Goal: Information Seeking & Learning: Find specific fact

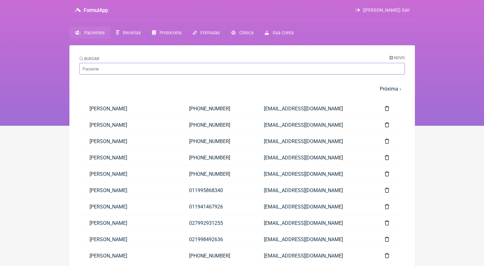
click at [160, 65] on input "Buscar" at bounding box center [241, 69] width 325 height 12
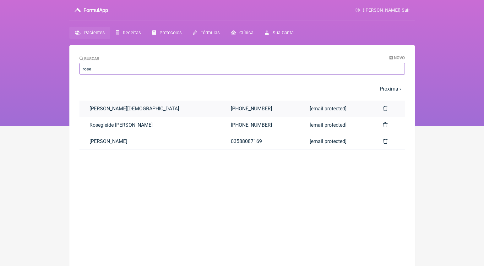
type input "rose"
click at [139, 108] on link "[PERSON_NAME][DEMOGRAPHIC_DATA]" at bounding box center [149, 108] width 141 height 16
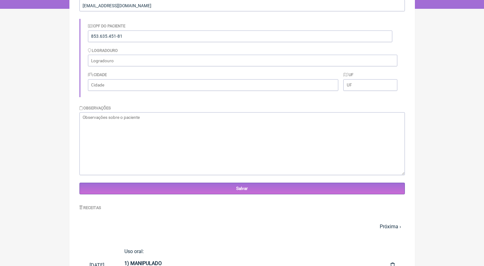
scroll to position [228, 0]
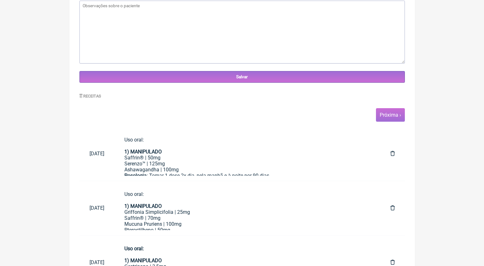
click at [392, 116] on span "Próxima ›" at bounding box center [390, 115] width 29 height 14
click at [398, 115] on link "Próxima ›" at bounding box center [390, 115] width 21 height 6
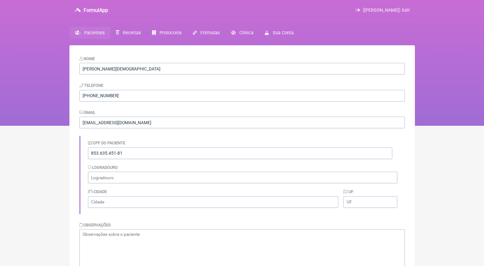
scroll to position [188, 0]
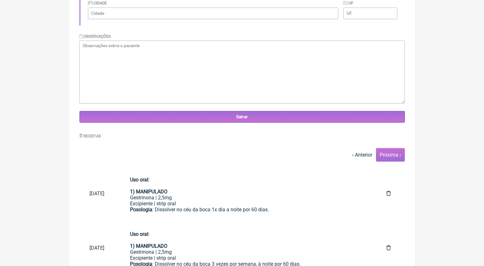
click at [390, 154] on link "Próxima ›" at bounding box center [390, 155] width 21 height 6
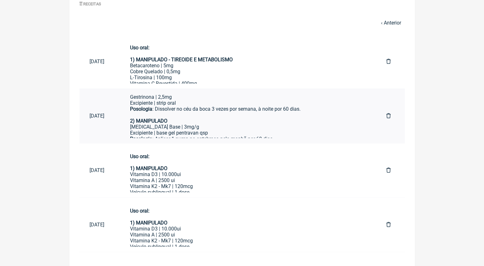
scroll to position [23, 0]
click at [299, 119] on div "2) MANIPULADO" at bounding box center [248, 121] width 236 height 6
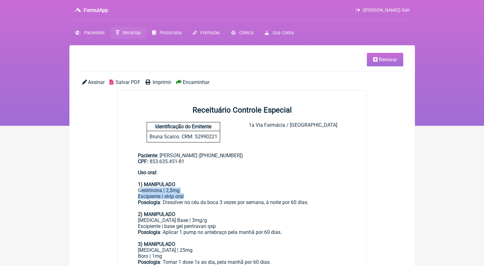
drag, startPoint x: 316, startPoint y: 195, endPoint x: 141, endPoint y: 189, distance: 174.7
click at [141, 189] on div "Uso oral: 1) MANIPULADO Gestrinona | 2,5mg Excipiente | strip oral Posologia : …" at bounding box center [242, 219] width 208 height 101
click at [141, 189] on div "Gestrinona | 2,5mg" at bounding box center [242, 190] width 208 height 6
drag, startPoint x: 320, startPoint y: 200, endPoint x: 136, endPoint y: 188, distance: 184.4
click at [136, 188] on main "Paciente: Rosemary Messias (+18578889465) CPF: 853.635.451-81 Uso oral: 1) MANI…" at bounding box center [242, 211] width 249 height 139
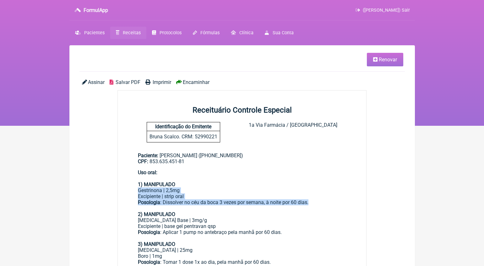
copy div "Gestrinona | 2,5mg Excipiente | strip oral Posologia : Dissolver no céu da boca…"
